Goal: Task Accomplishment & Management: Complete application form

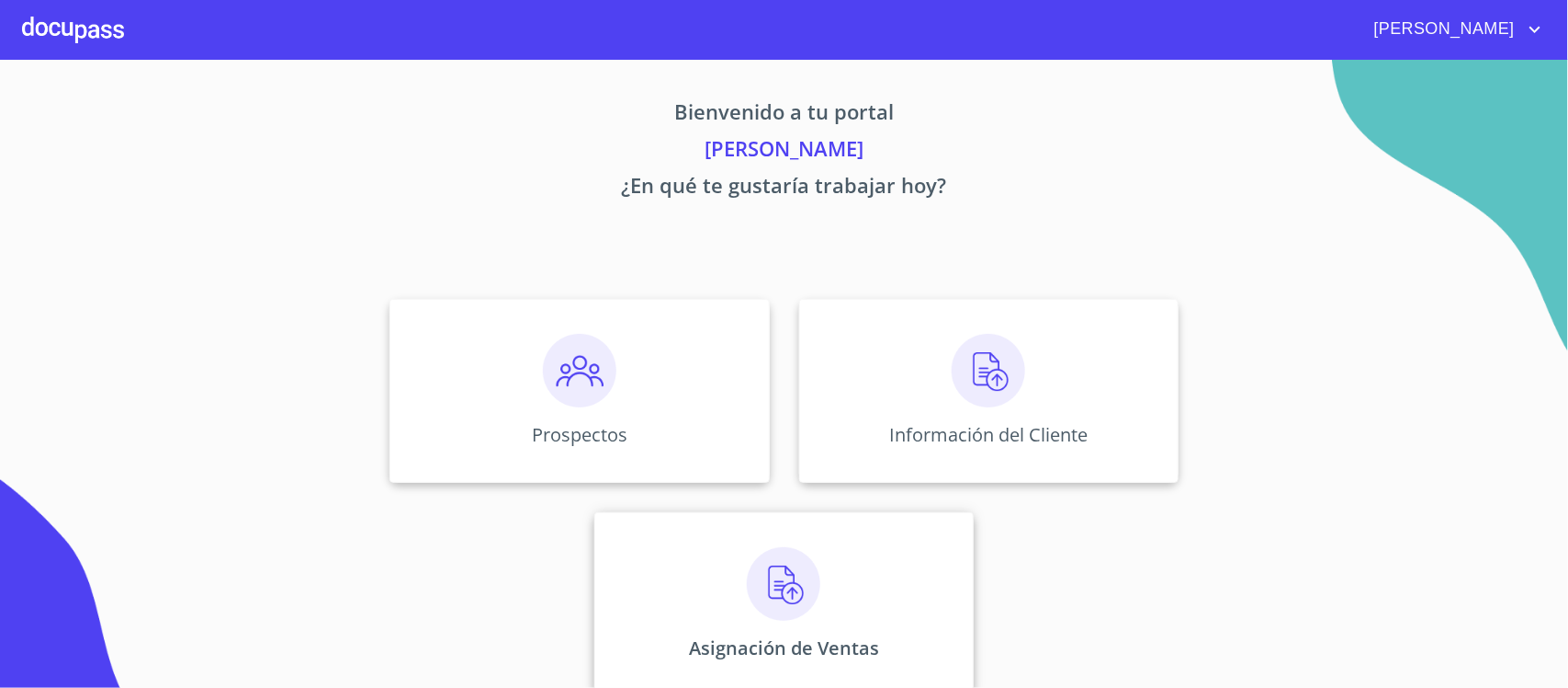
scroll to position [23, 0]
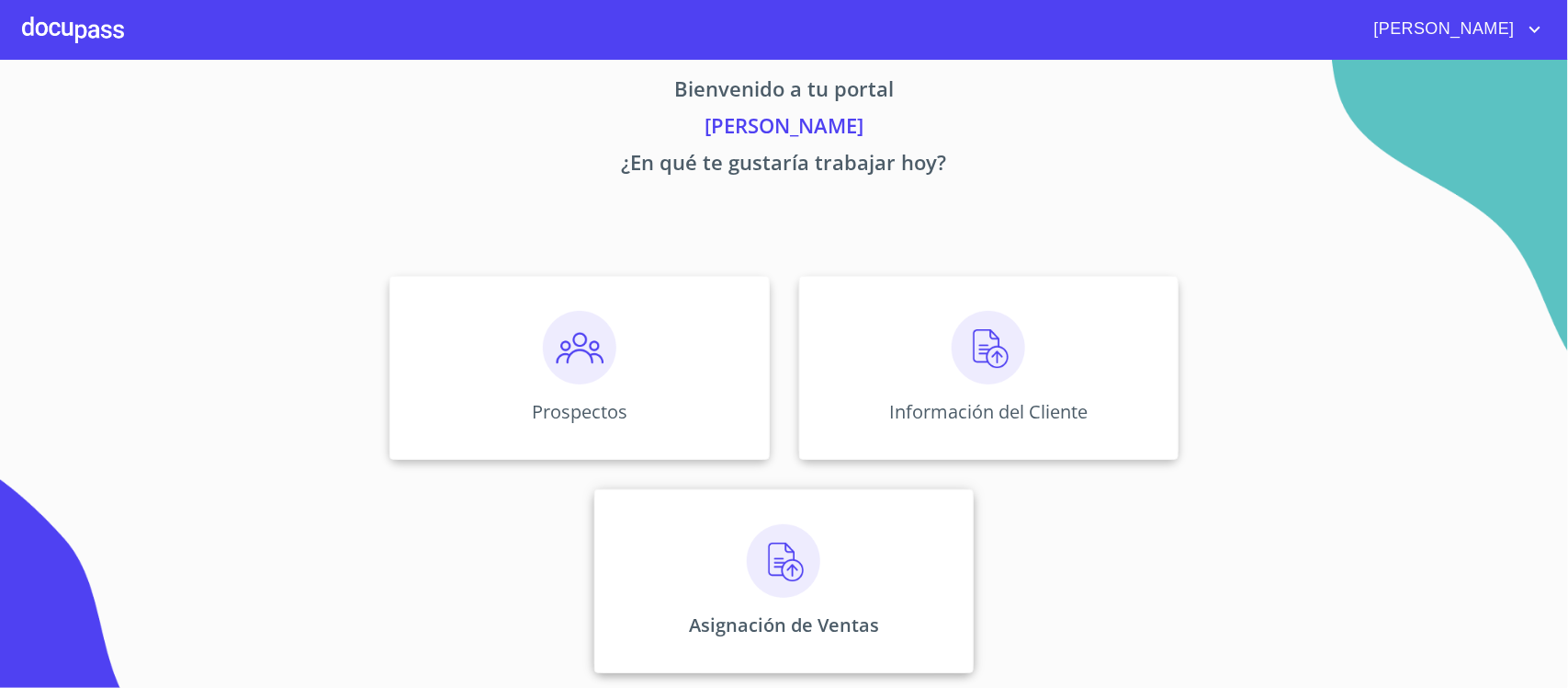
click at [777, 557] on img at bounding box center [783, 560] width 74 height 74
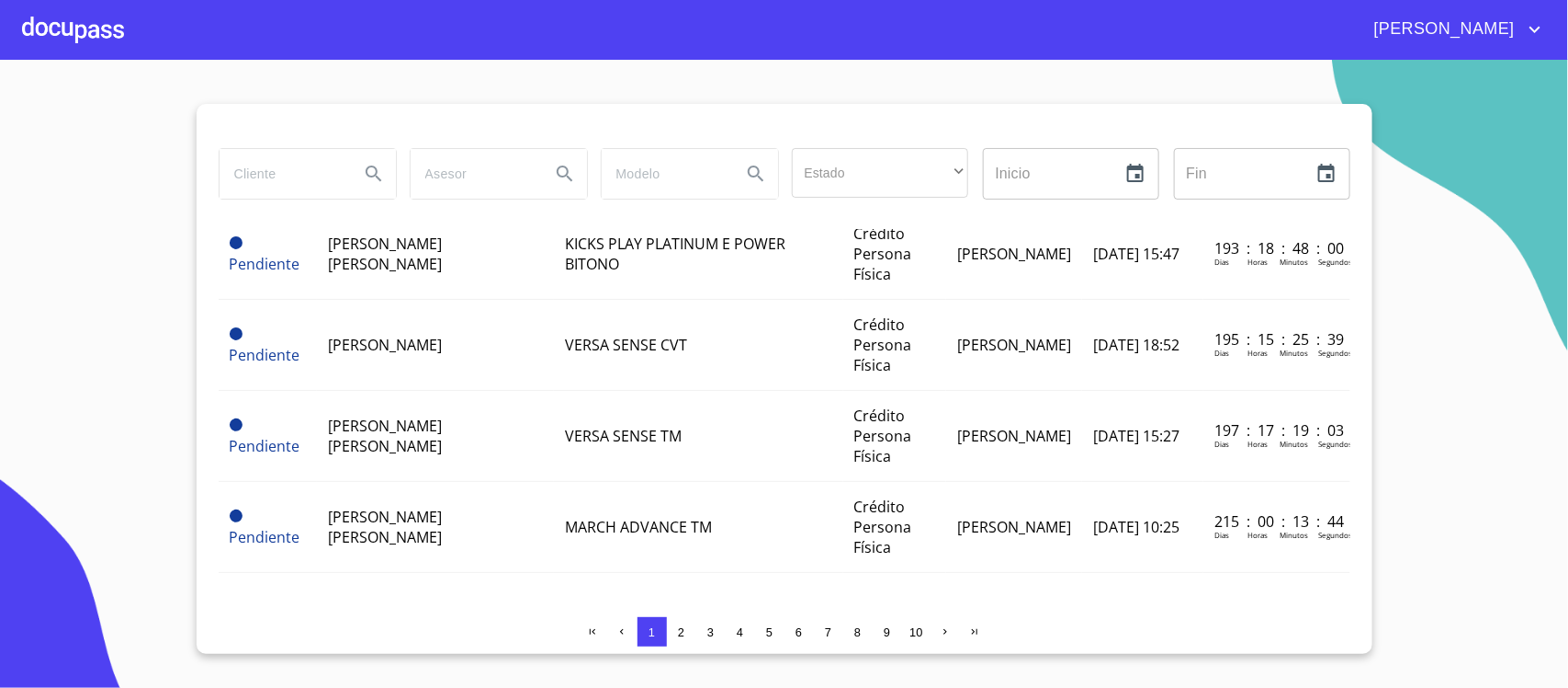
scroll to position [1914, 0]
click at [741, 632] on span "4" at bounding box center [740, 632] width 7 height 14
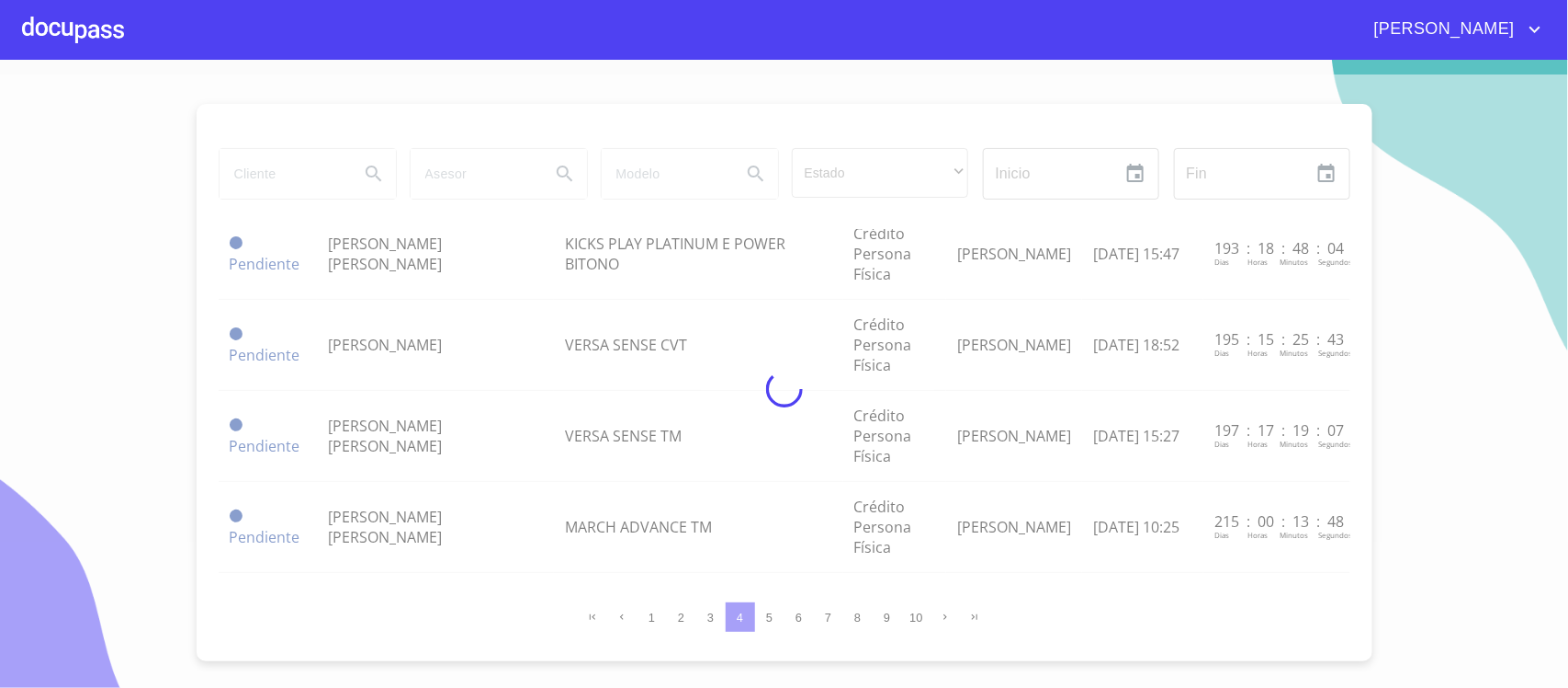
scroll to position [1521, 0]
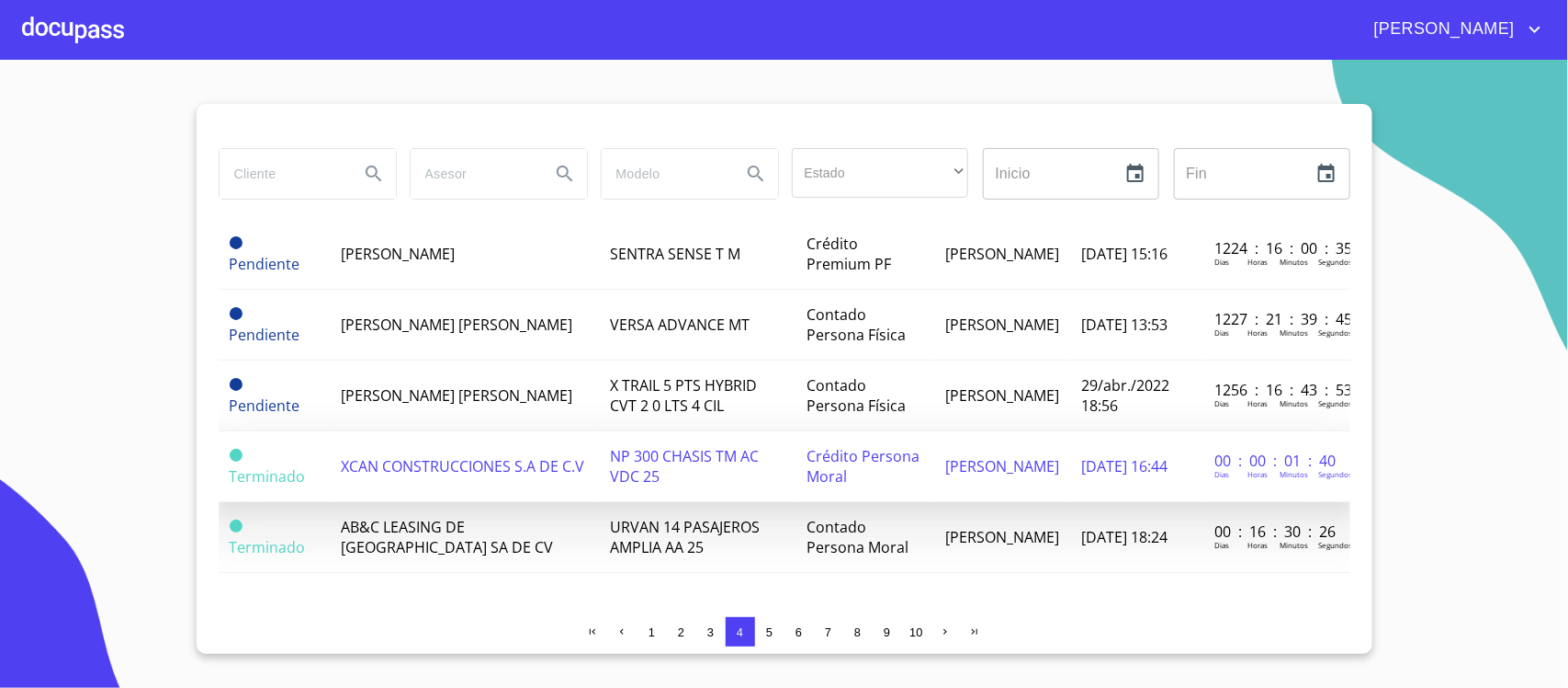
click at [530, 455] on td "XCAN CONSTRUCCIONES S.A DE C.V" at bounding box center [466, 467] width 269 height 71
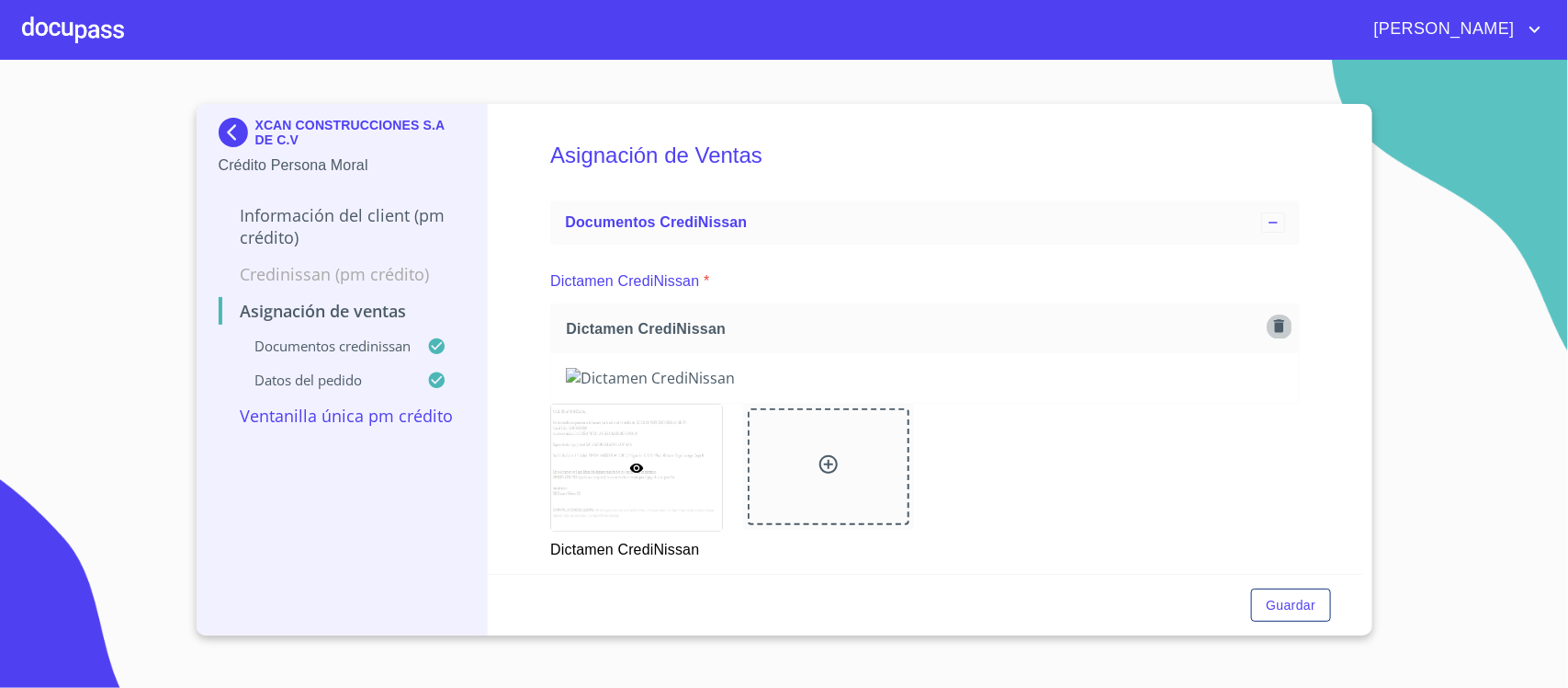
click at [1274, 323] on icon "button" at bounding box center [1279, 325] width 10 height 13
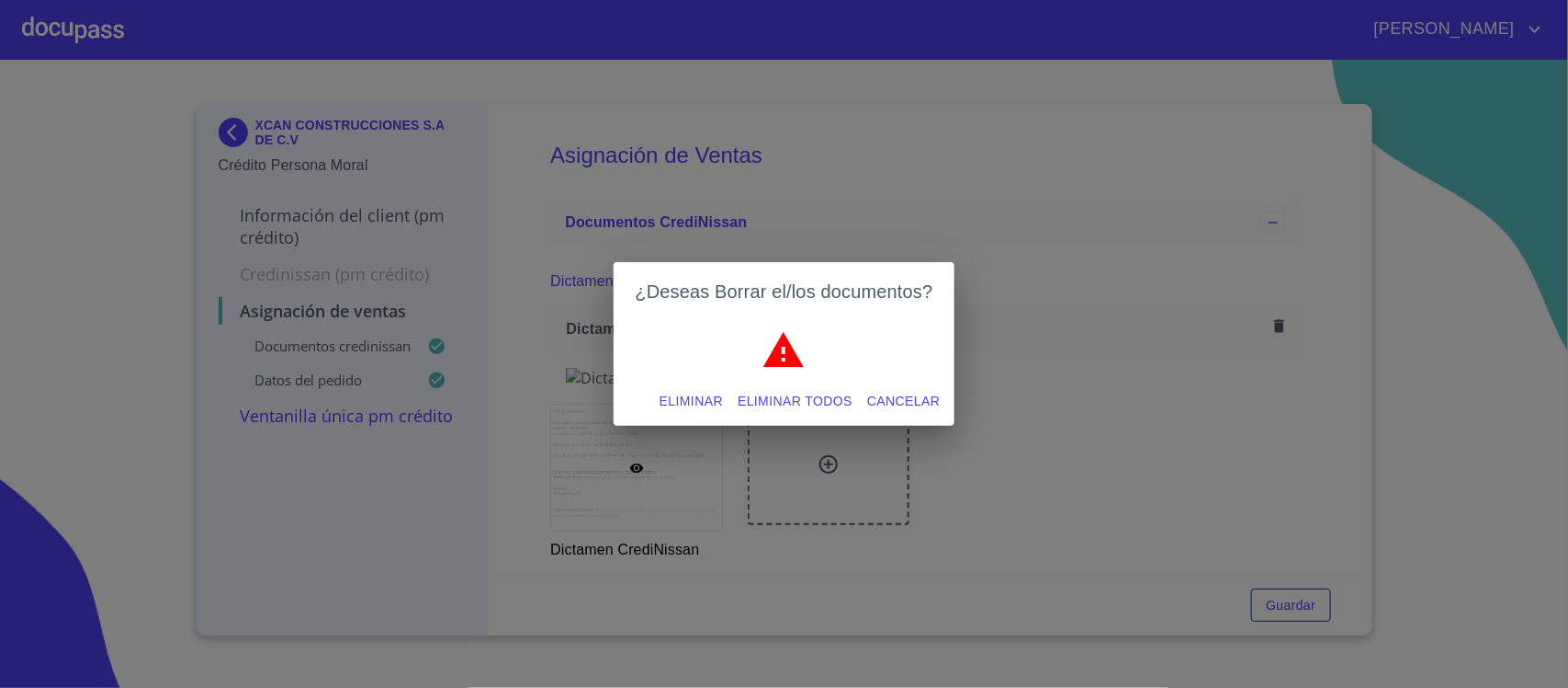
click at [774, 396] on span "Eliminar todos" at bounding box center [795, 401] width 115 height 23
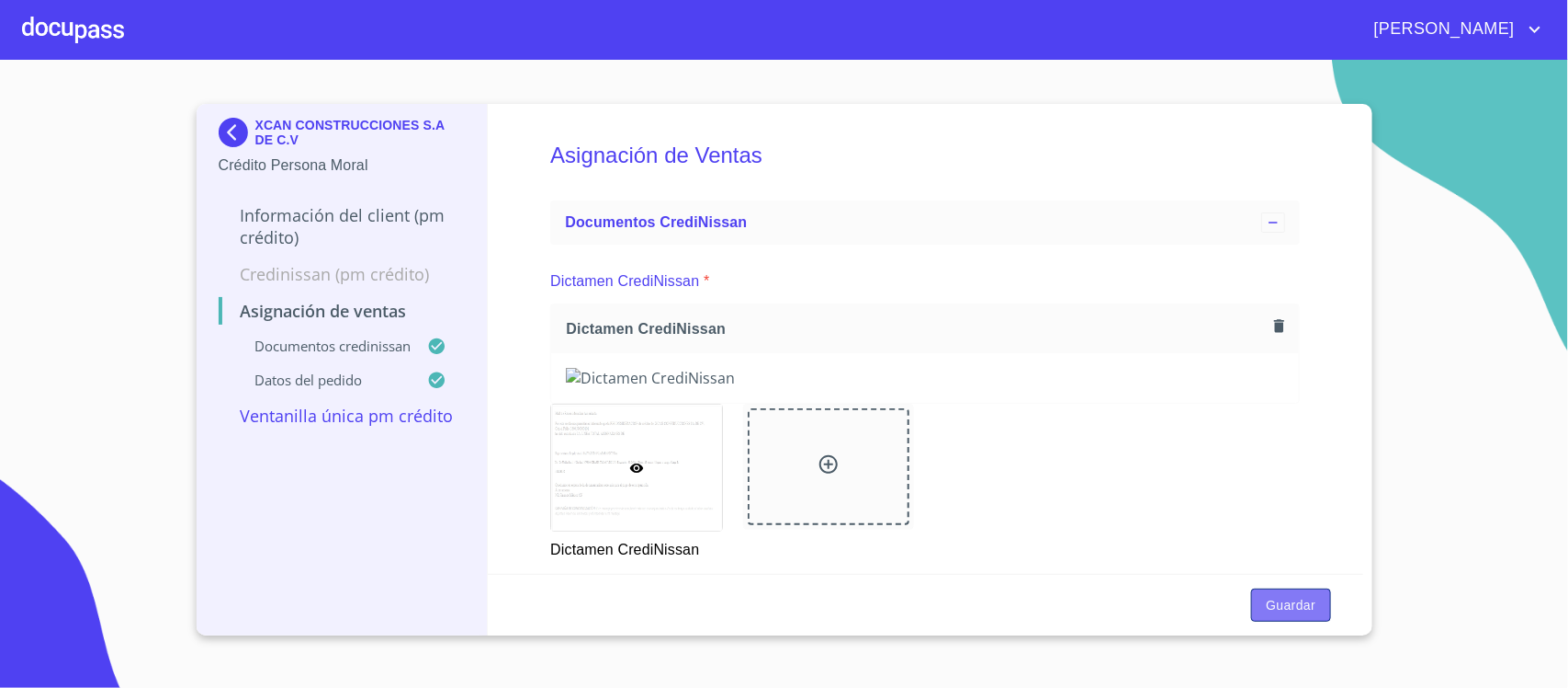
click at [1298, 603] on span "Guardar" at bounding box center [1291, 604] width 50 height 23
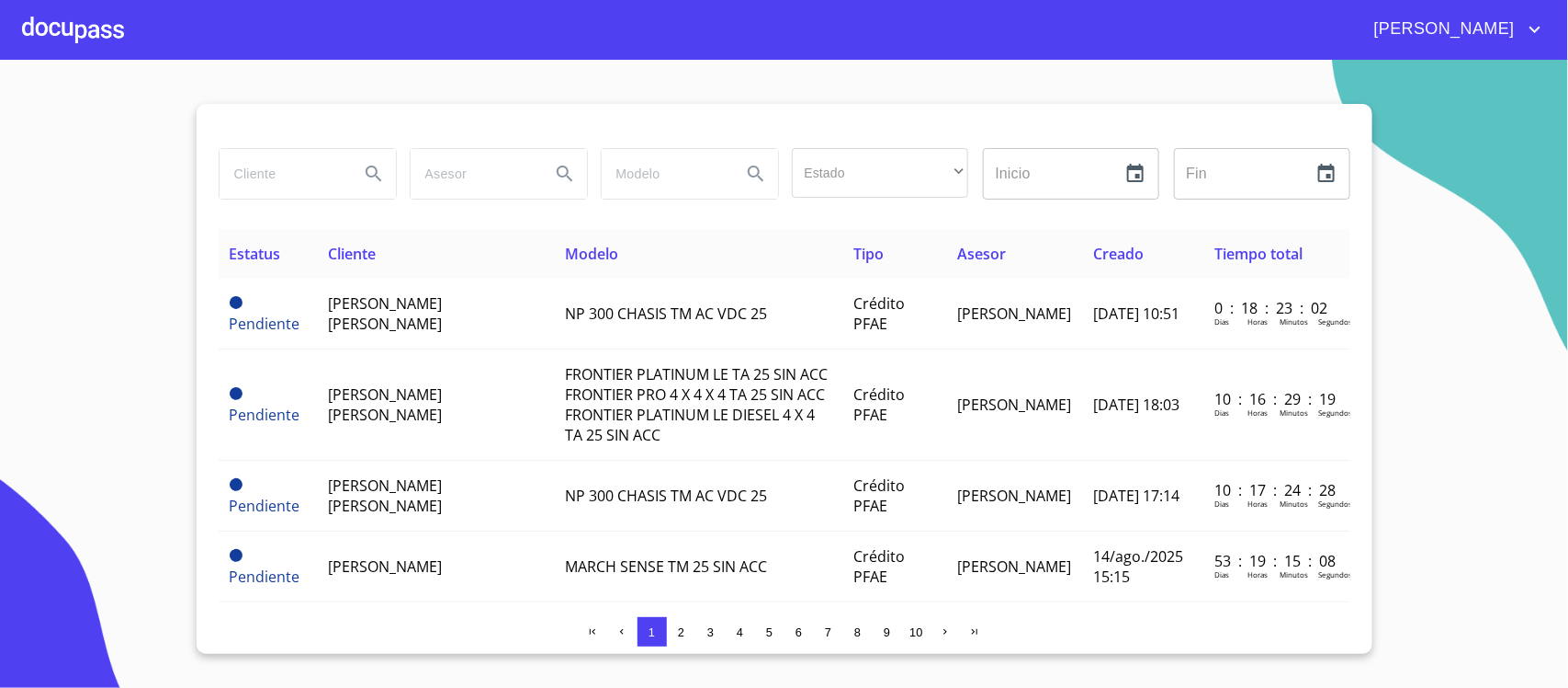
click at [1490, 25] on span "[PERSON_NAME]" at bounding box center [1442, 29] width 163 height 29
click at [1514, 30] on li "Salir" at bounding box center [1517, 38] width 60 height 33
